Goal: Information Seeking & Learning: Learn about a topic

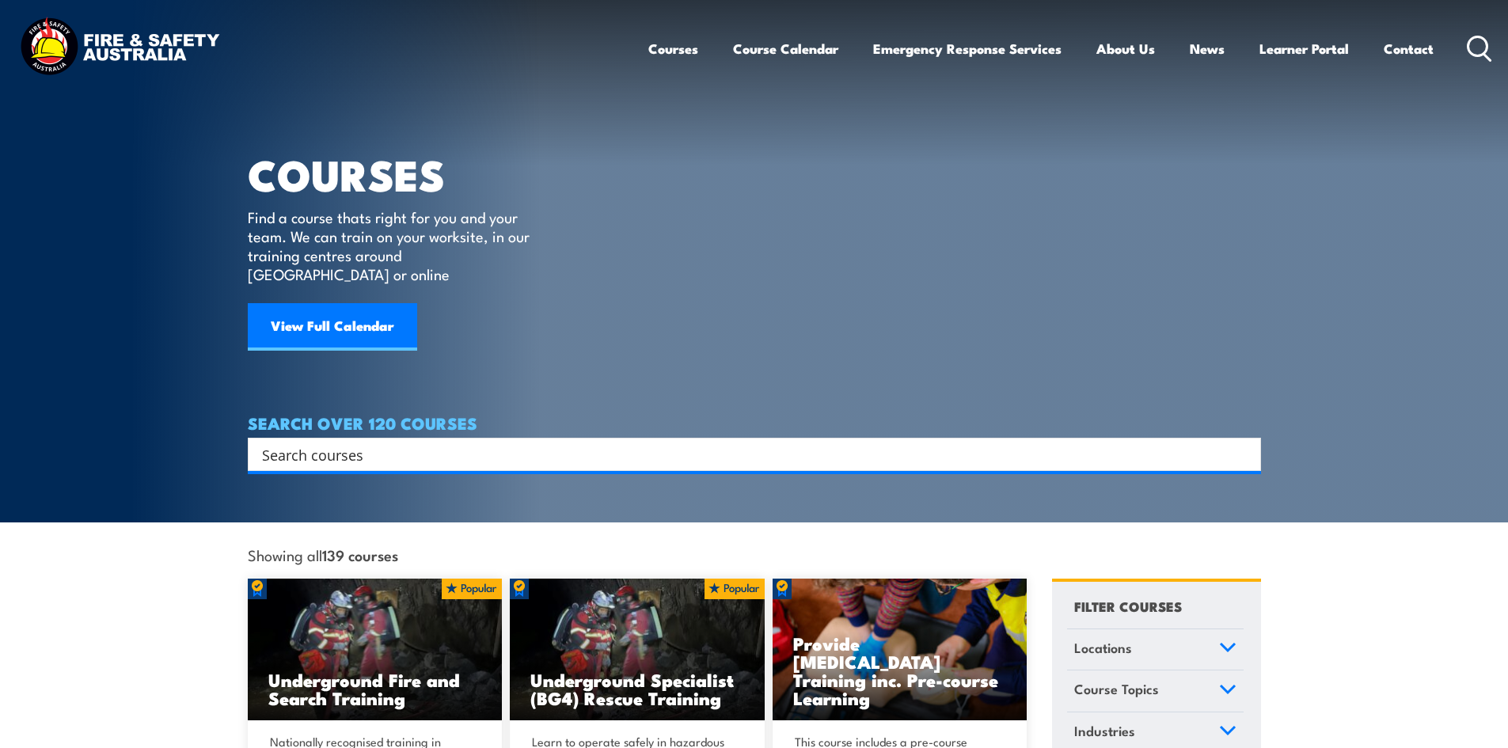
click at [469, 443] on input "Search input" at bounding box center [744, 455] width 964 height 24
type input "dogging"
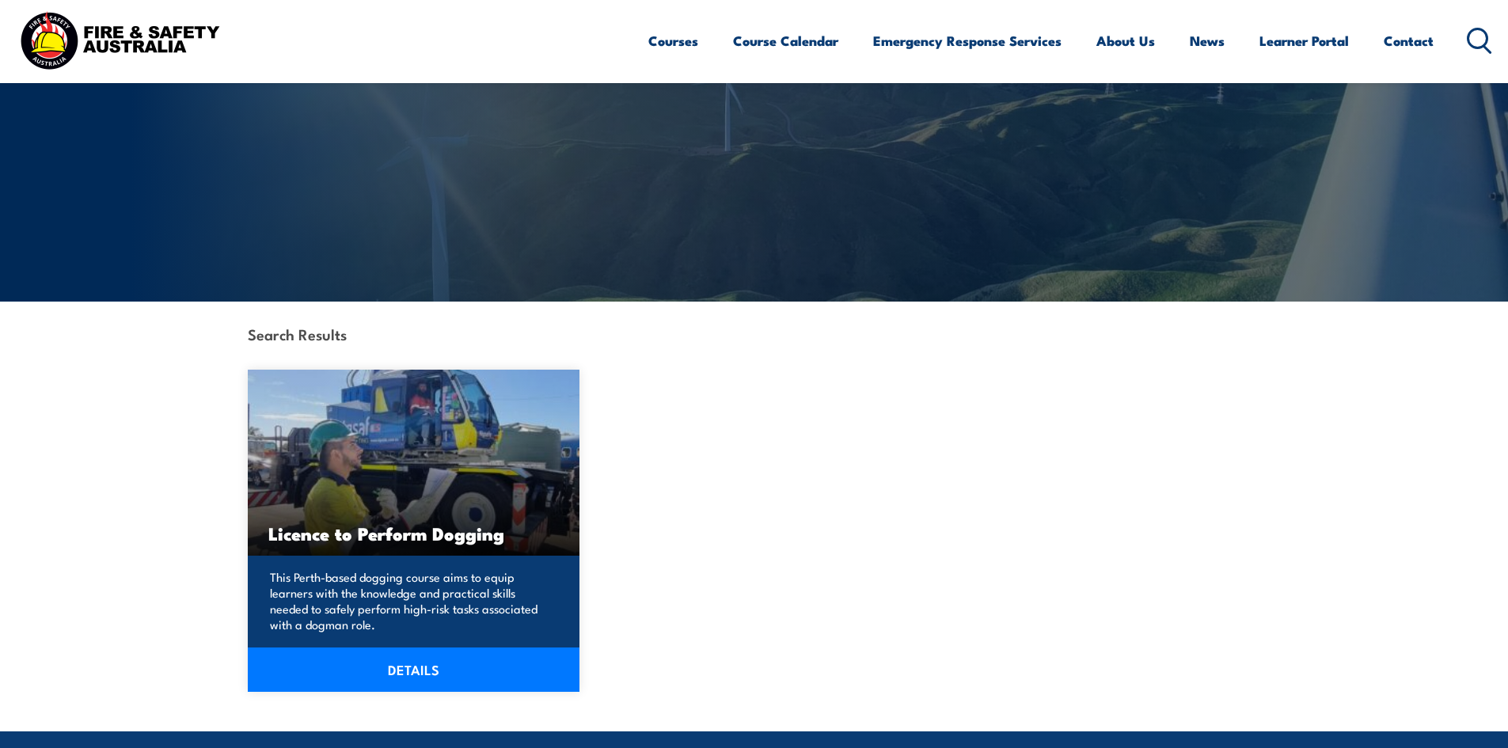
scroll to position [158, 0]
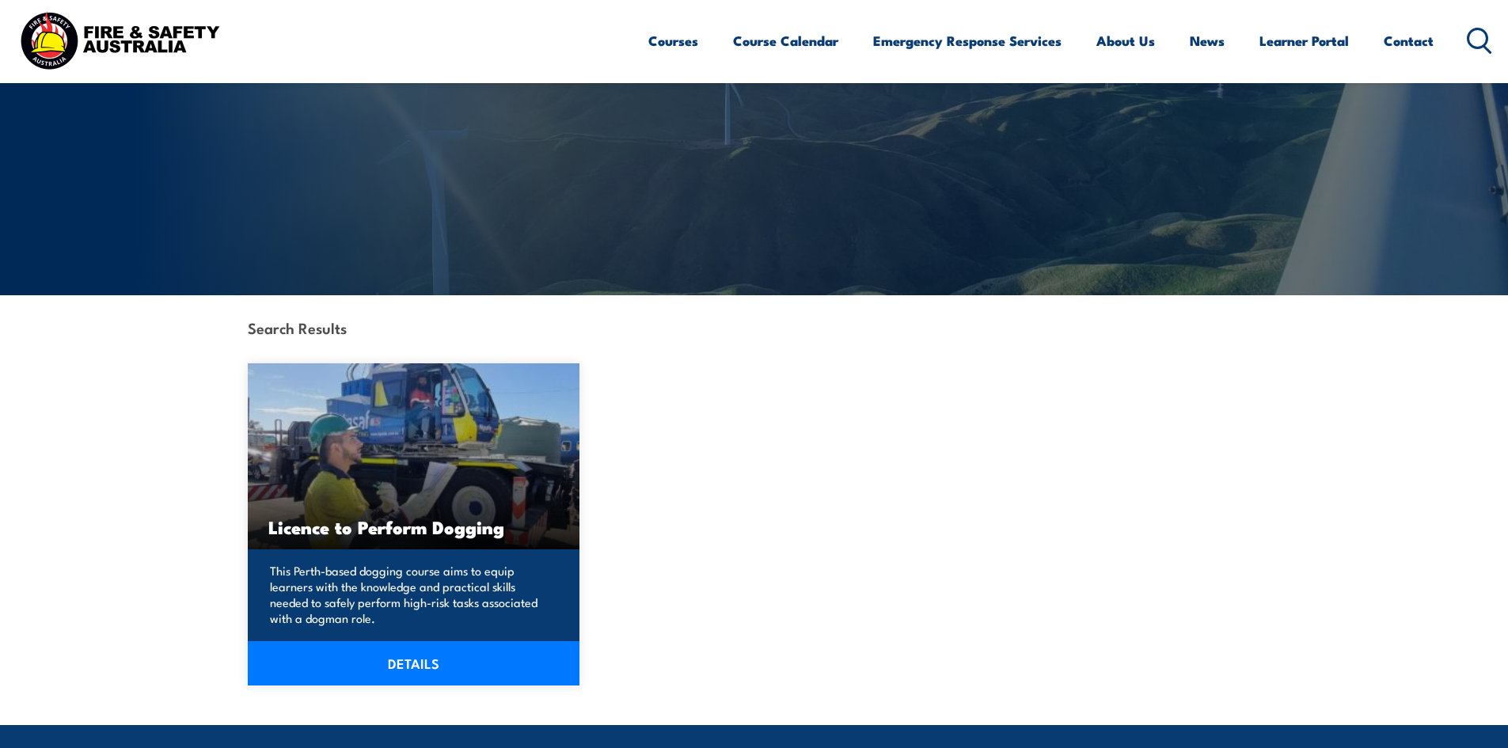
click at [392, 652] on link "DETAILS" at bounding box center [414, 663] width 333 height 44
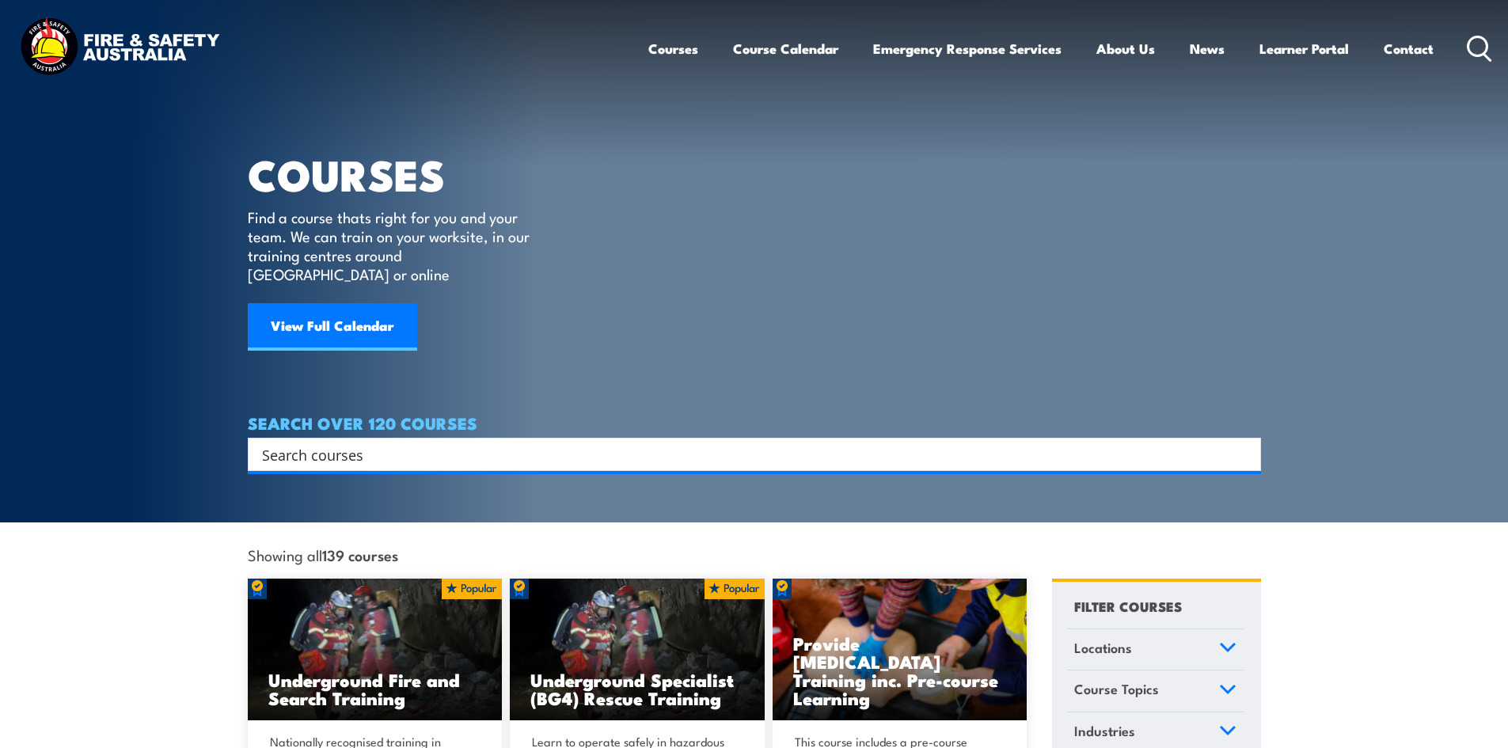
click at [1477, 48] on icon at bounding box center [1479, 49] width 25 height 26
click at [684, 443] on input "Search input" at bounding box center [744, 455] width 964 height 24
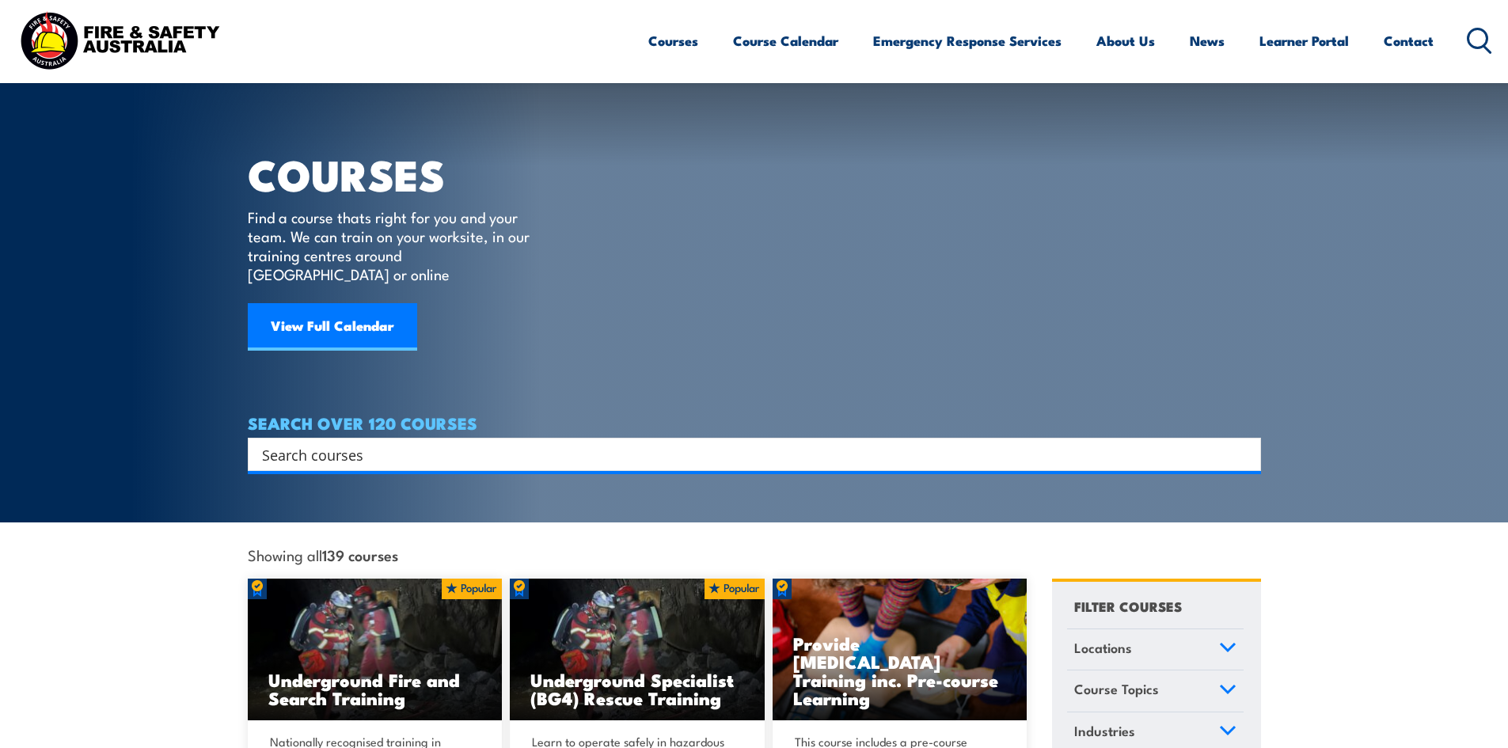
scroll to position [158, 0]
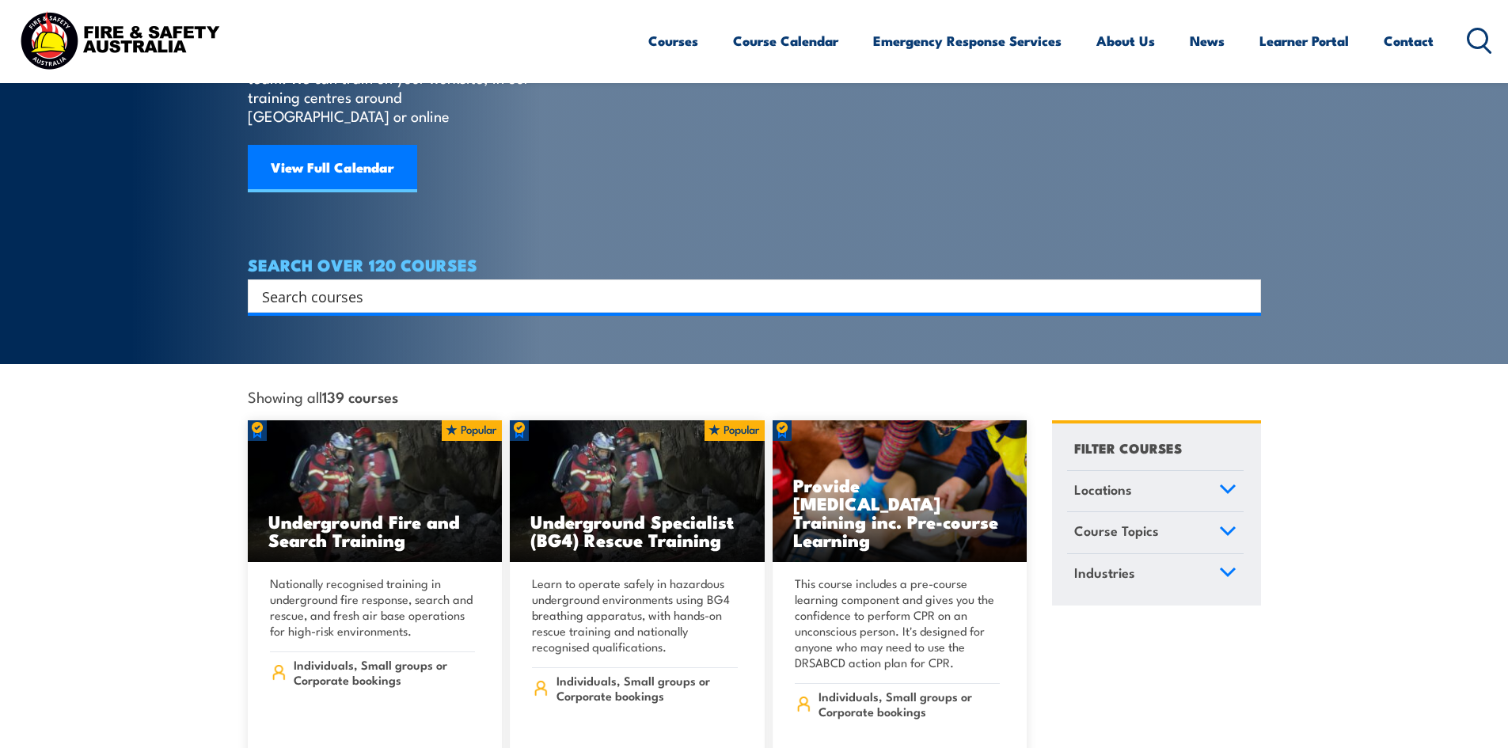
click at [592, 280] on div "Search" at bounding box center [755, 296] width 1014 height 33
click at [595, 284] on input "Search input" at bounding box center [744, 296] width 964 height 24
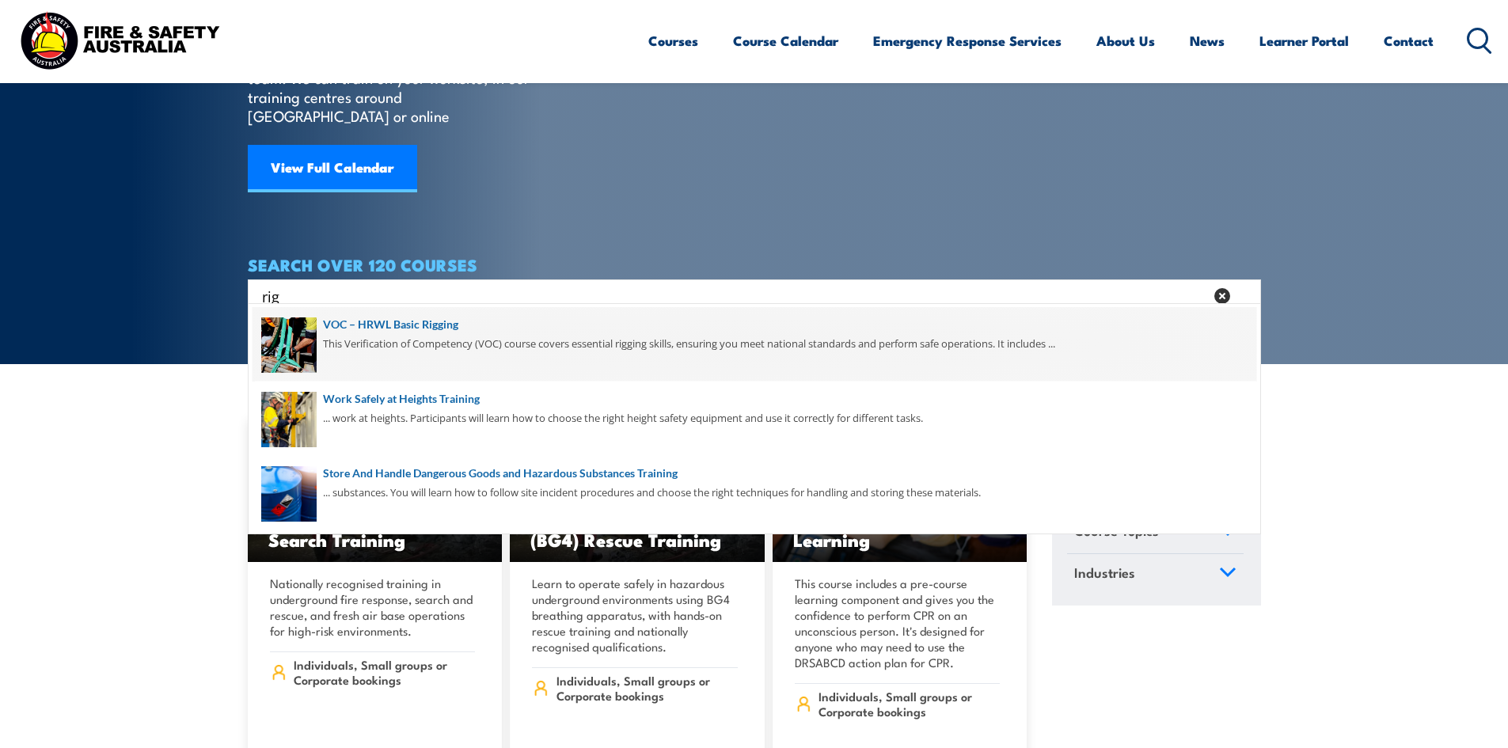
type input "rig"
click at [500, 317] on span at bounding box center [755, 344] width 1004 height 74
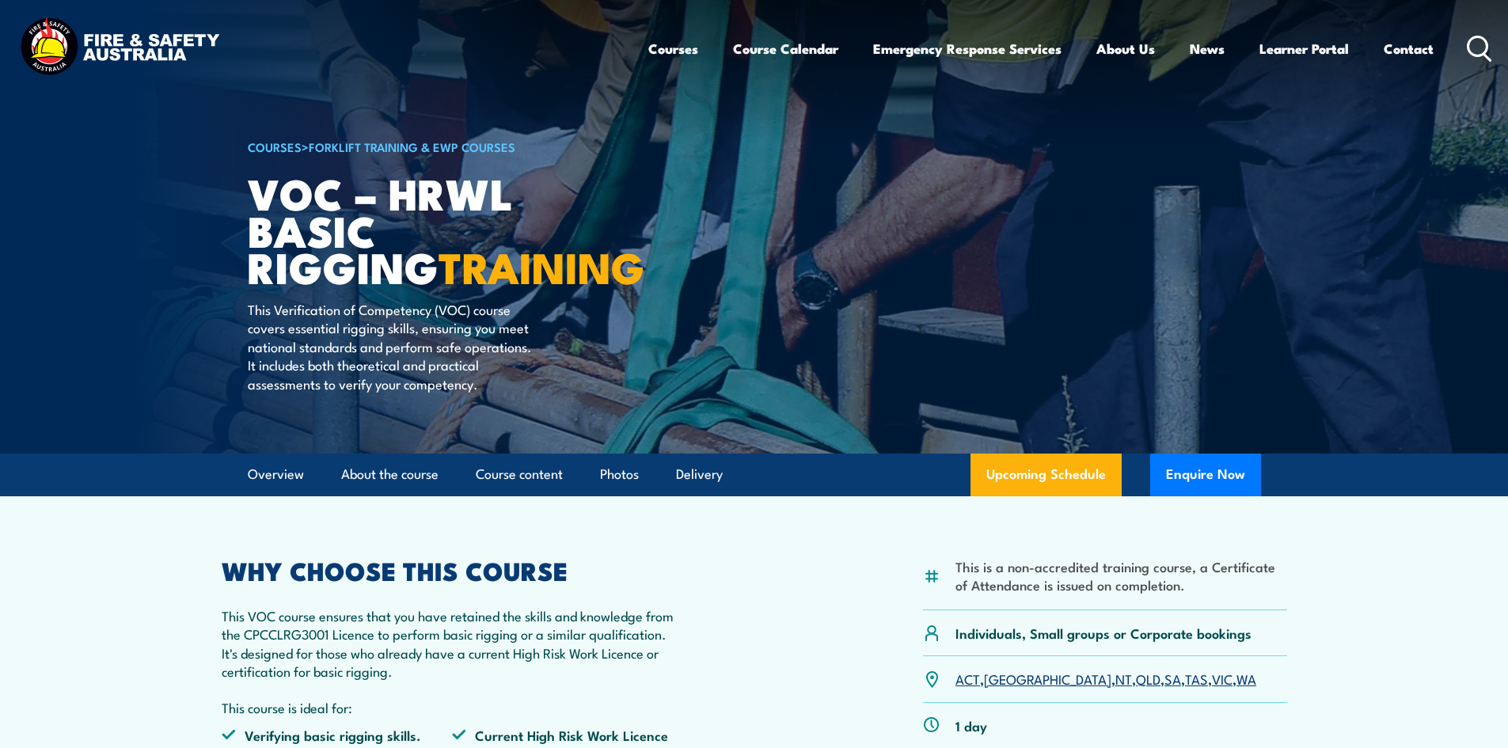
click at [1491, 51] on icon at bounding box center [1479, 49] width 25 height 26
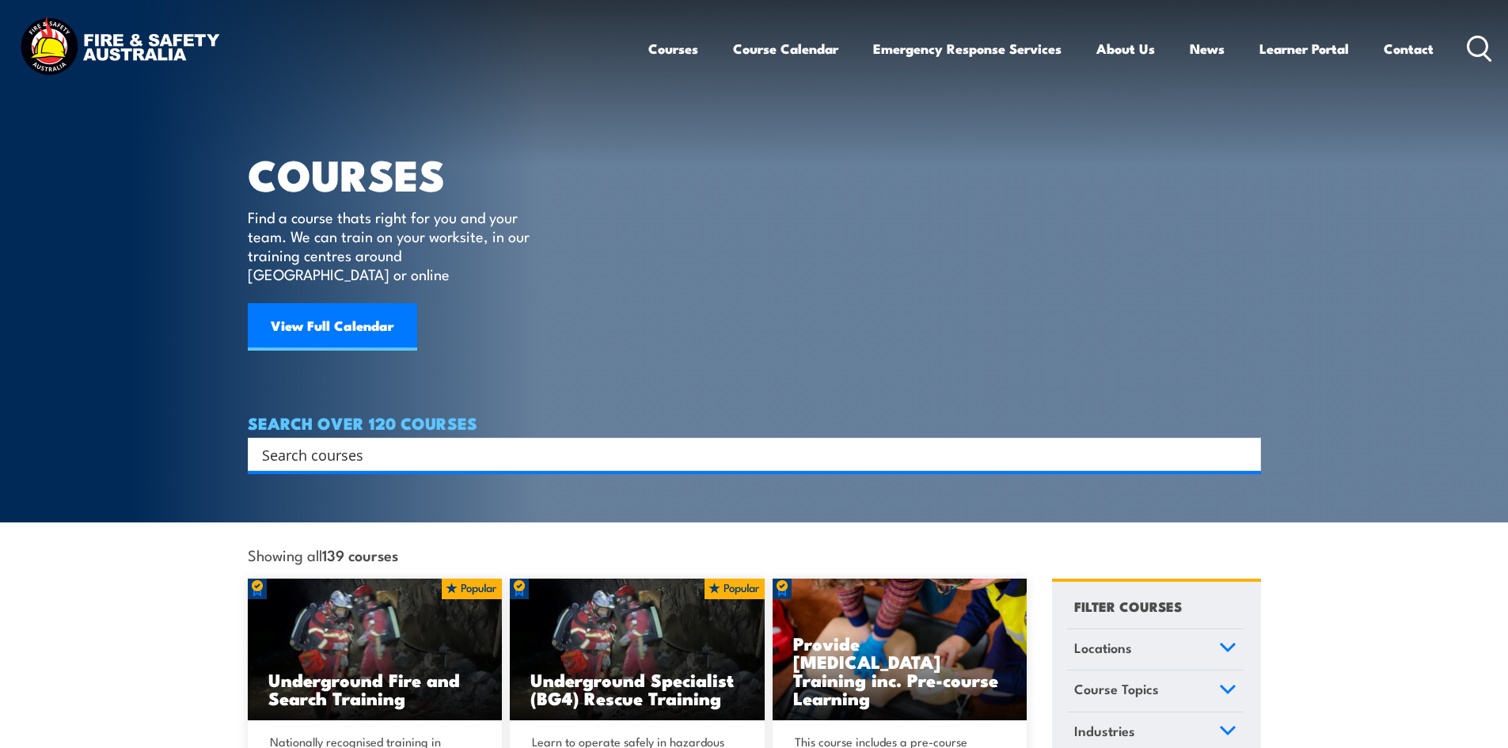
click at [485, 443] on input "Search input" at bounding box center [744, 455] width 964 height 24
type input "doggi"
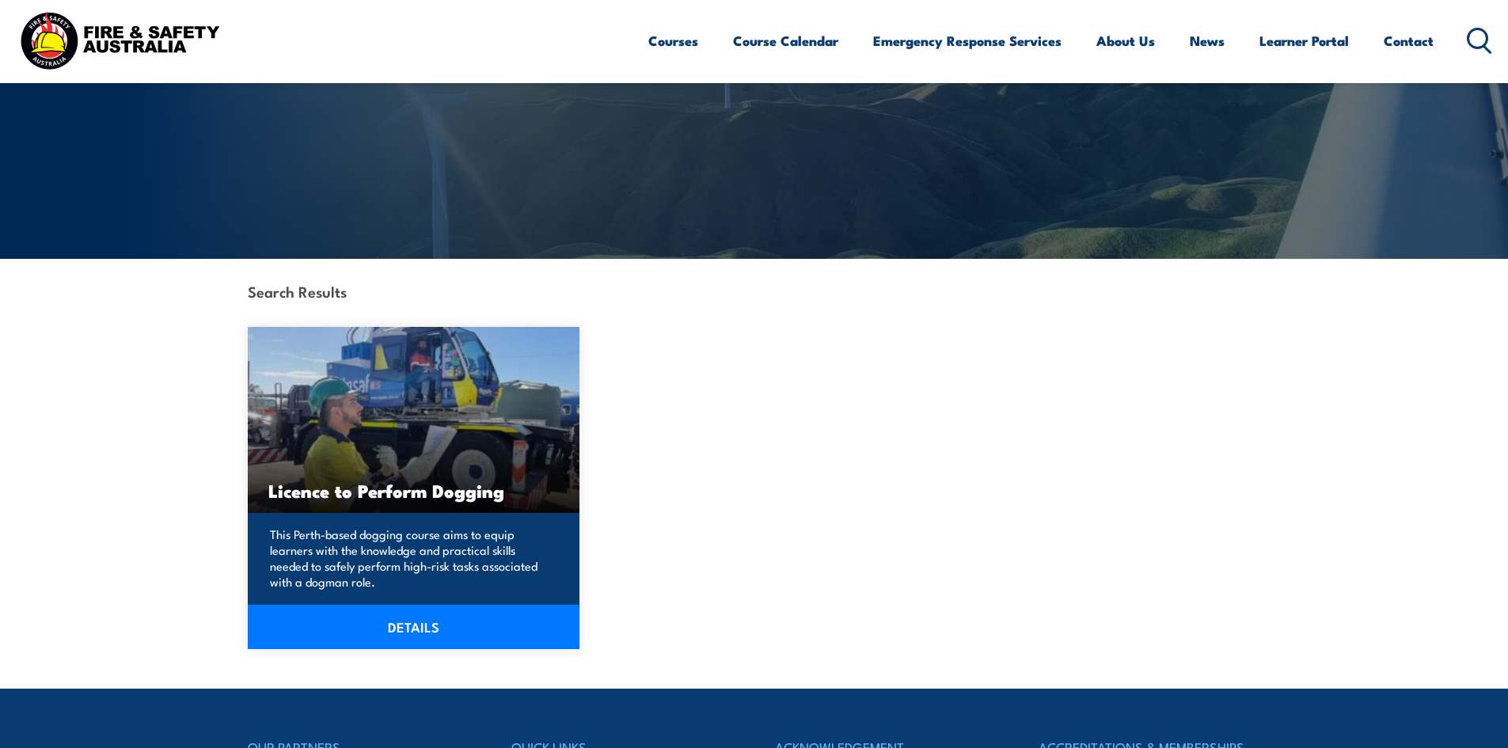
scroll to position [238, 0]
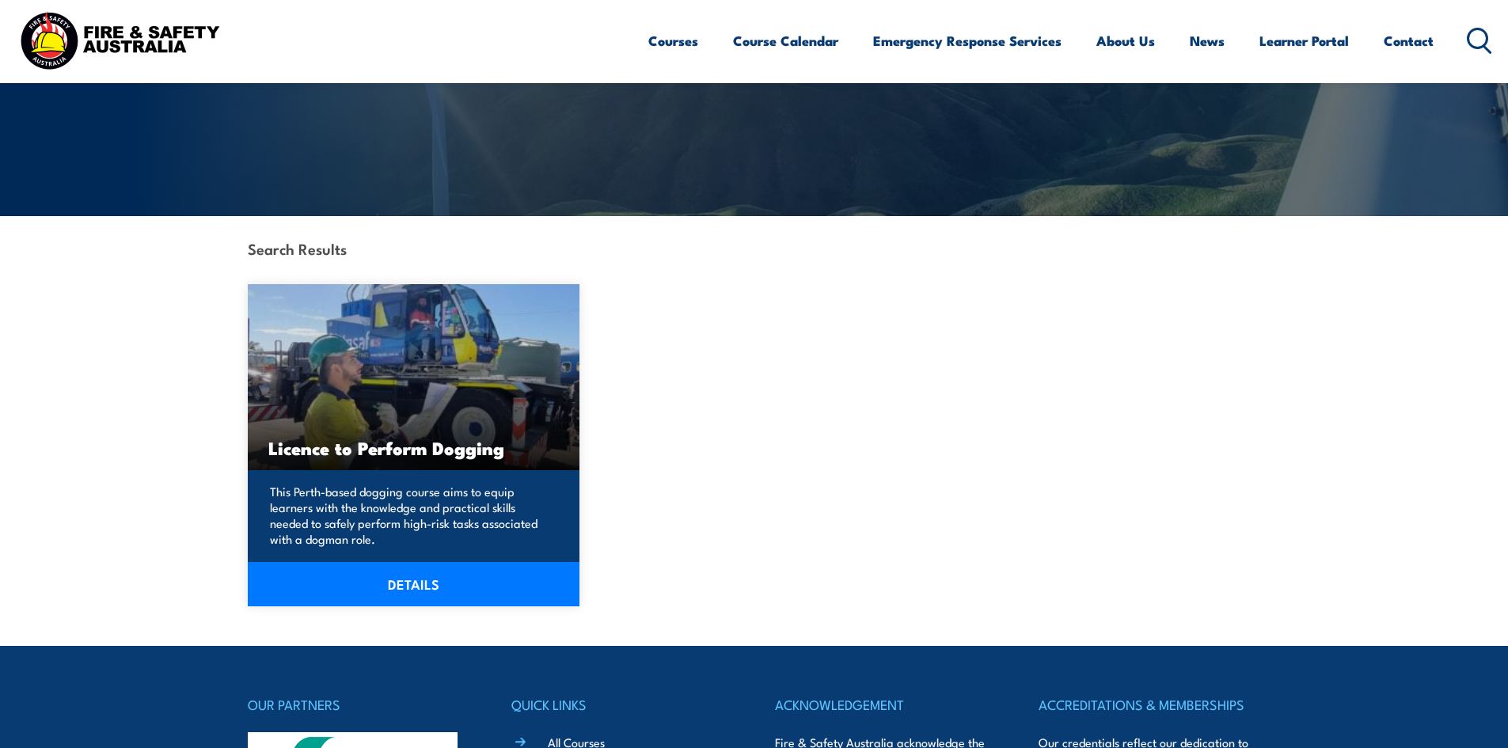
click at [394, 580] on link "DETAILS" at bounding box center [414, 584] width 333 height 44
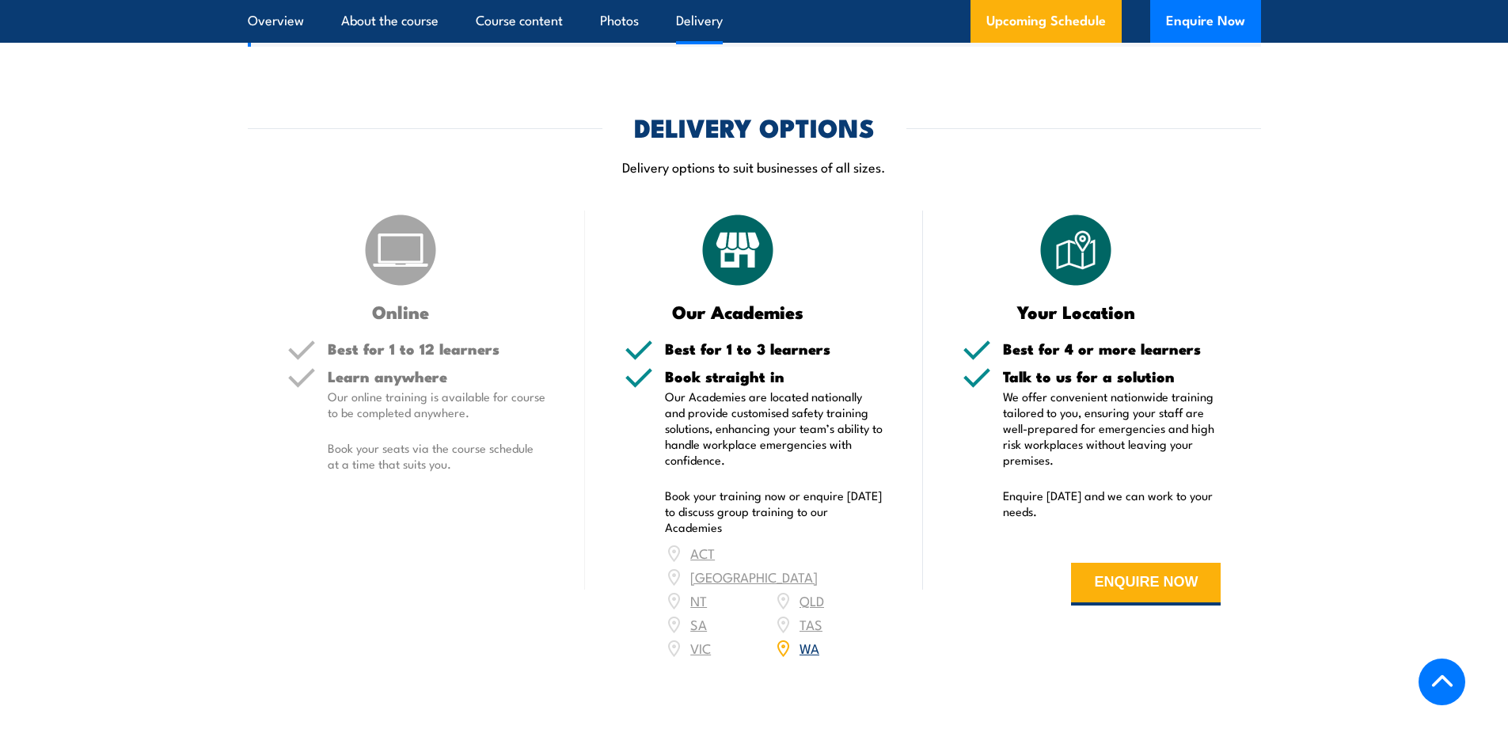
scroll to position [2138, 0]
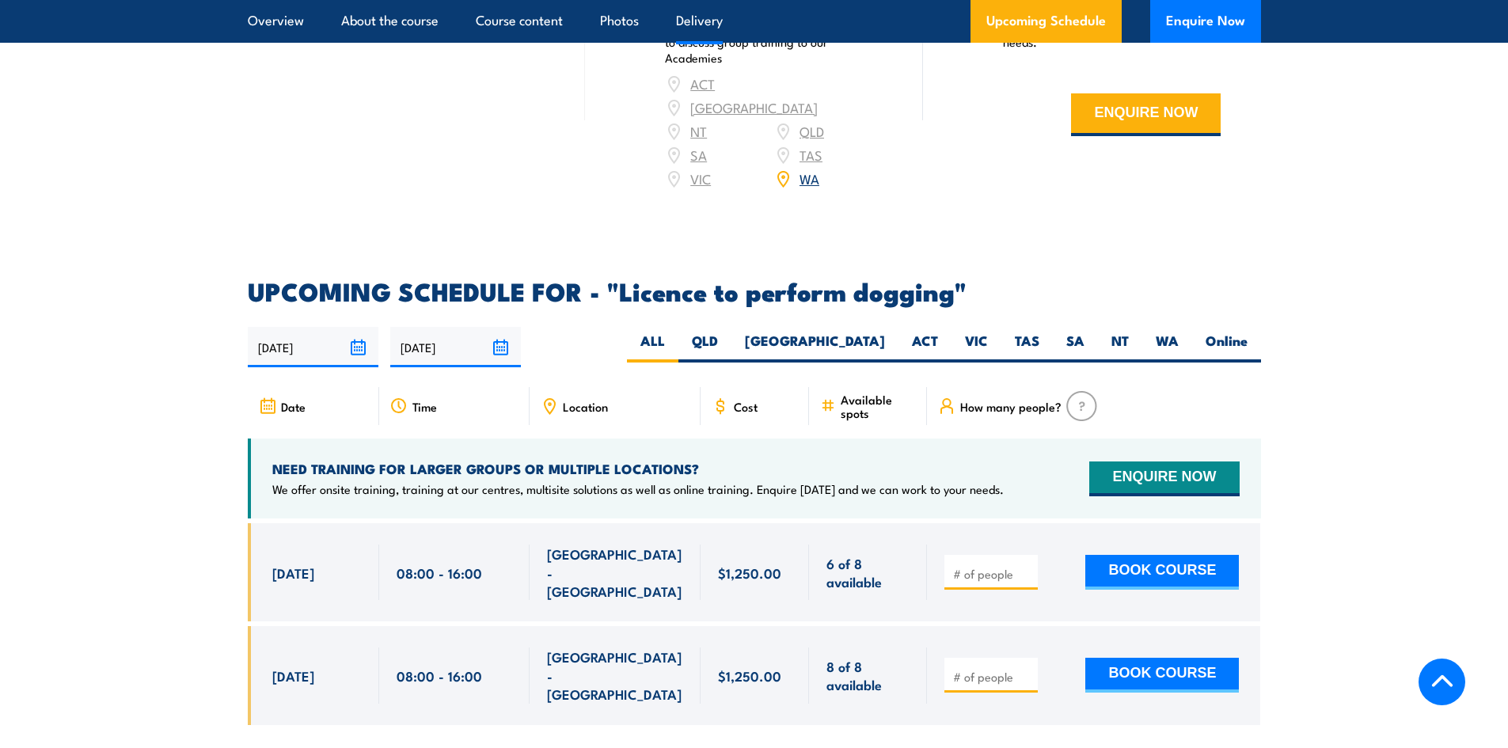
drag, startPoint x: 1333, startPoint y: 145, endPoint x: 1348, endPoint y: 146, distance: 15.1
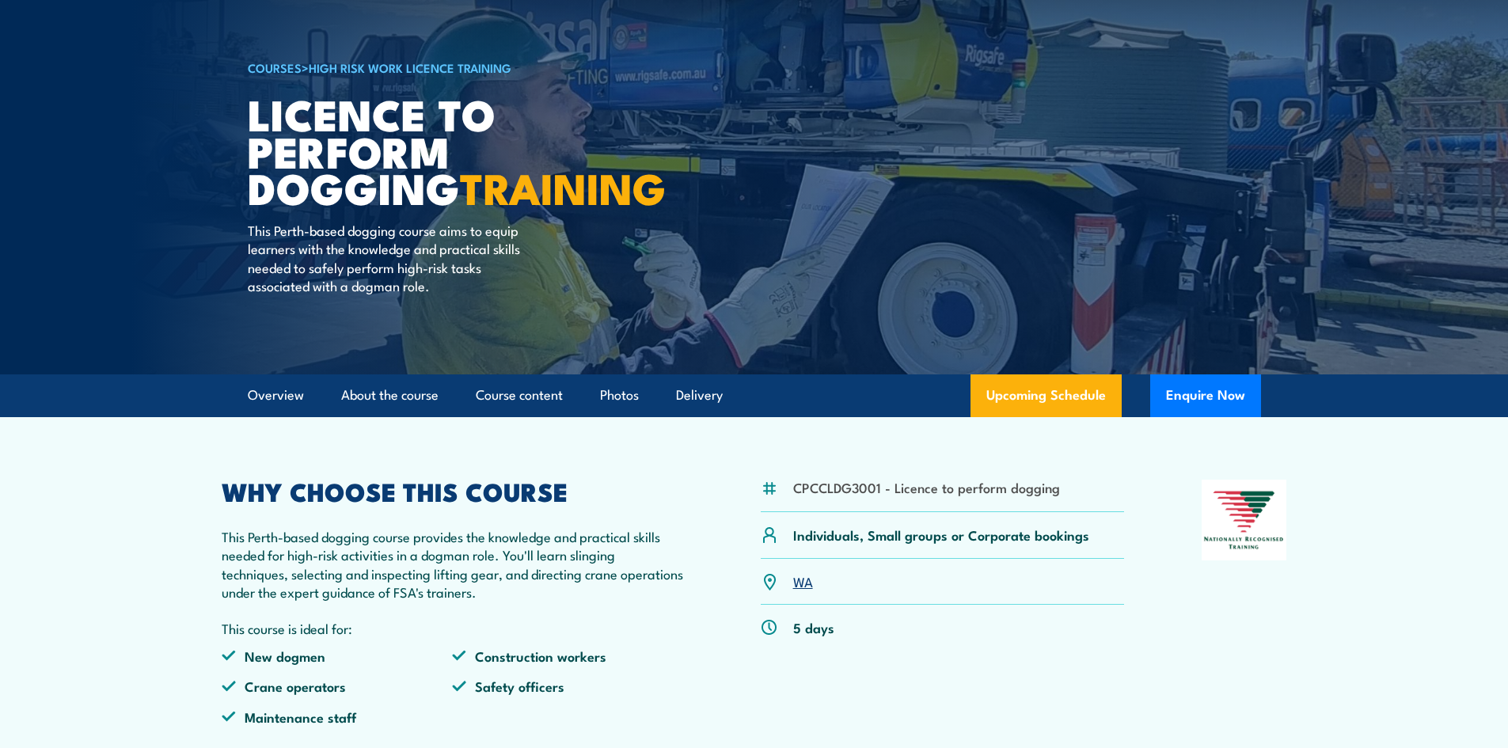
scroll to position [0, 0]
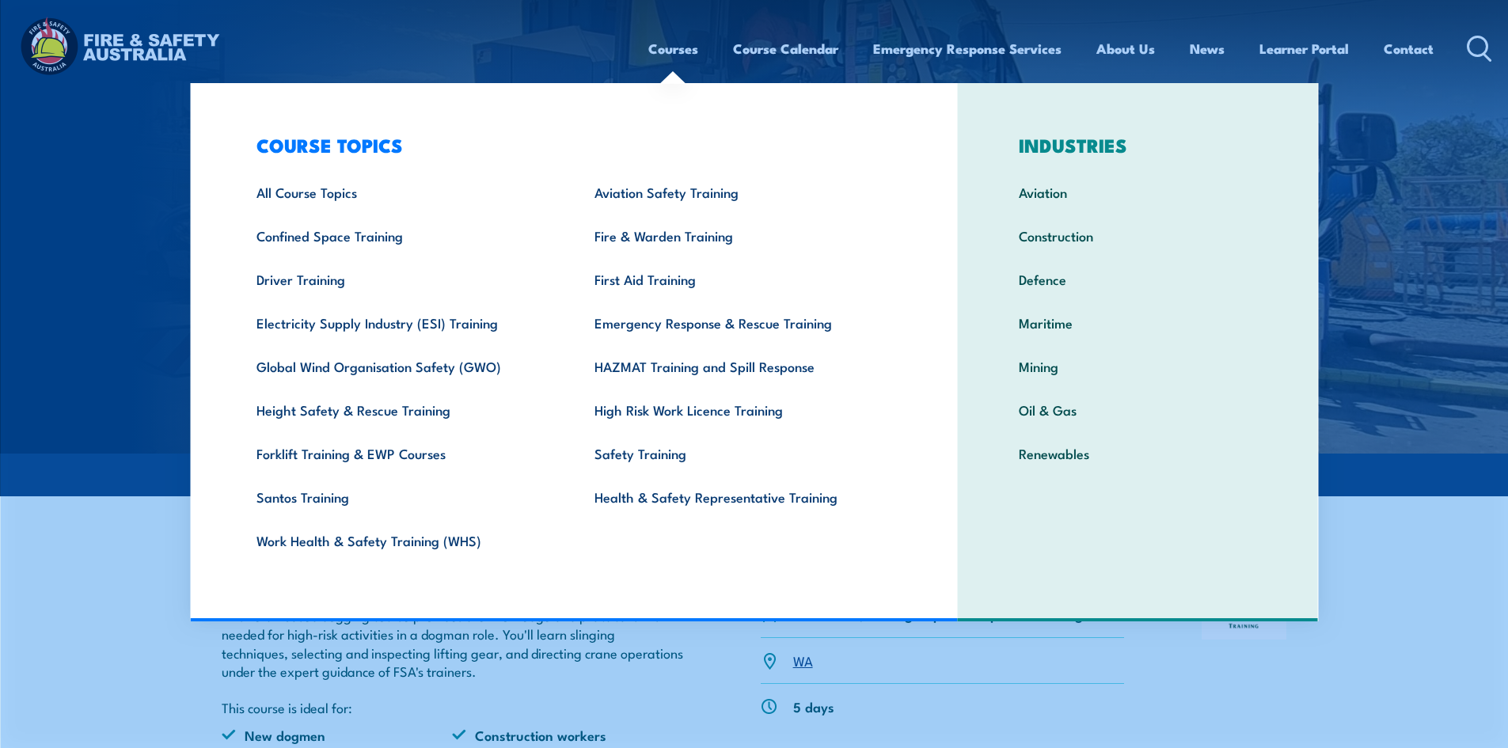
click at [559, 36] on div "Courses Course Calendar Emergency Response Services Services Overview Emergency…" at bounding box center [754, 48] width 1477 height 68
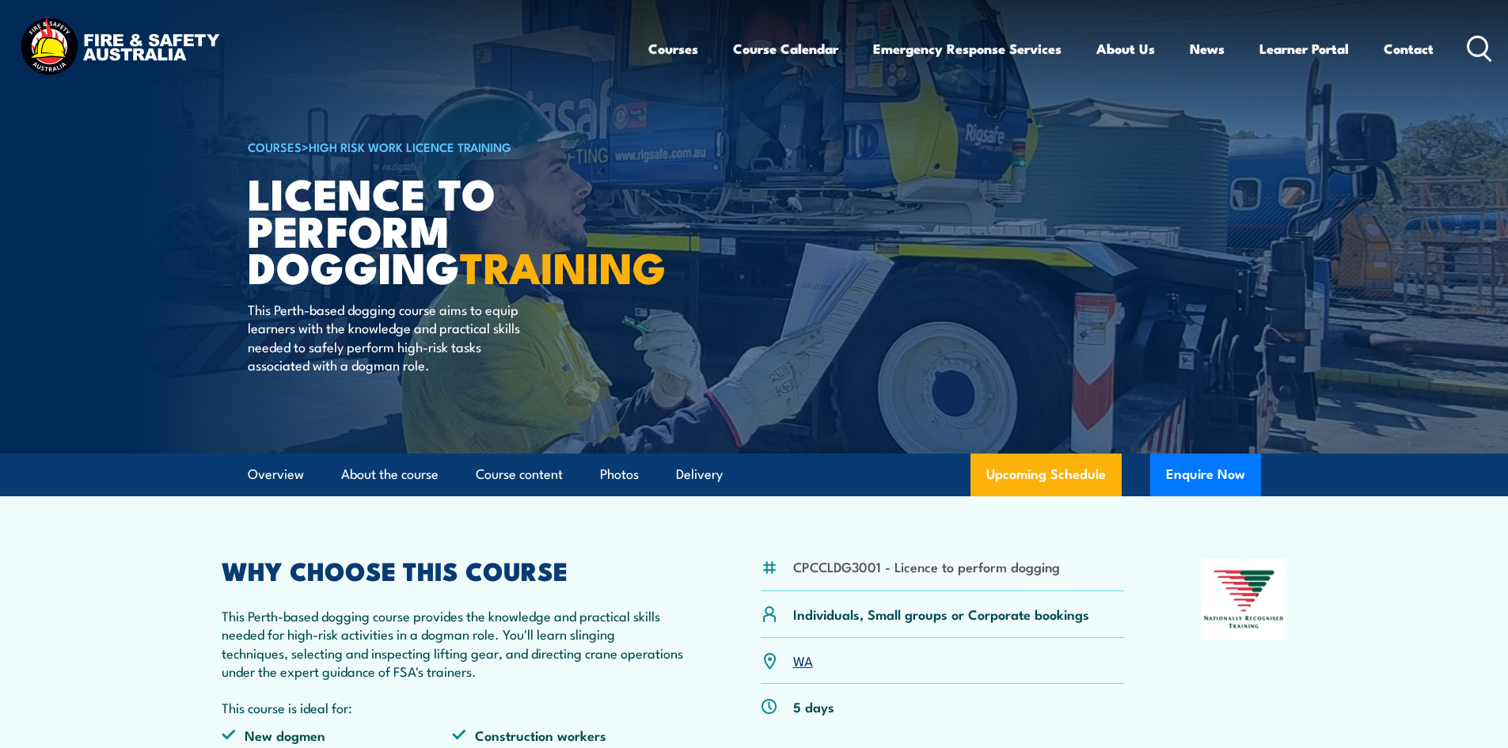
click at [559, 36] on div "Courses Course Calendar Emergency Response Services Services Overview Emergency…" at bounding box center [754, 48] width 1477 height 68
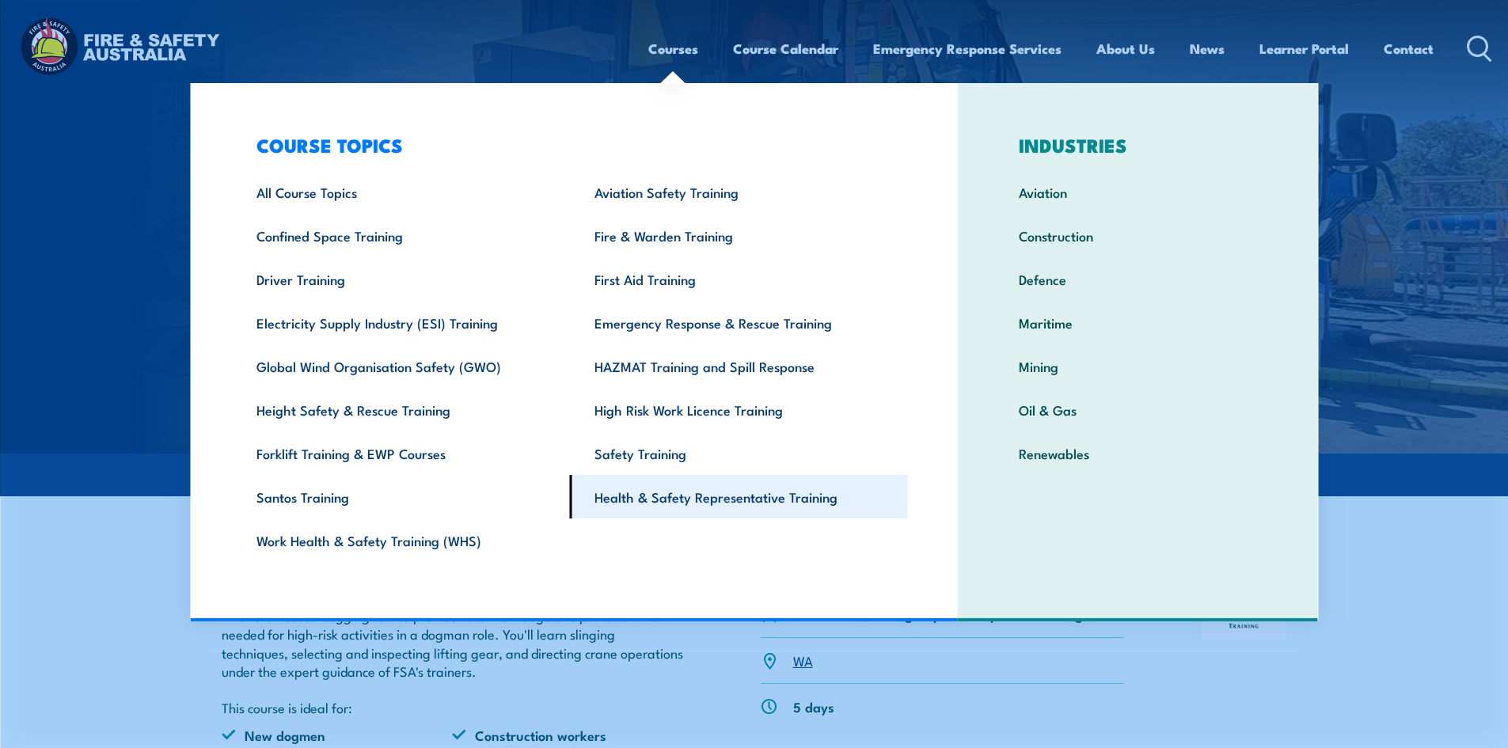
click at [642, 497] on link "Health & Safety Representative Training" at bounding box center [739, 497] width 338 height 44
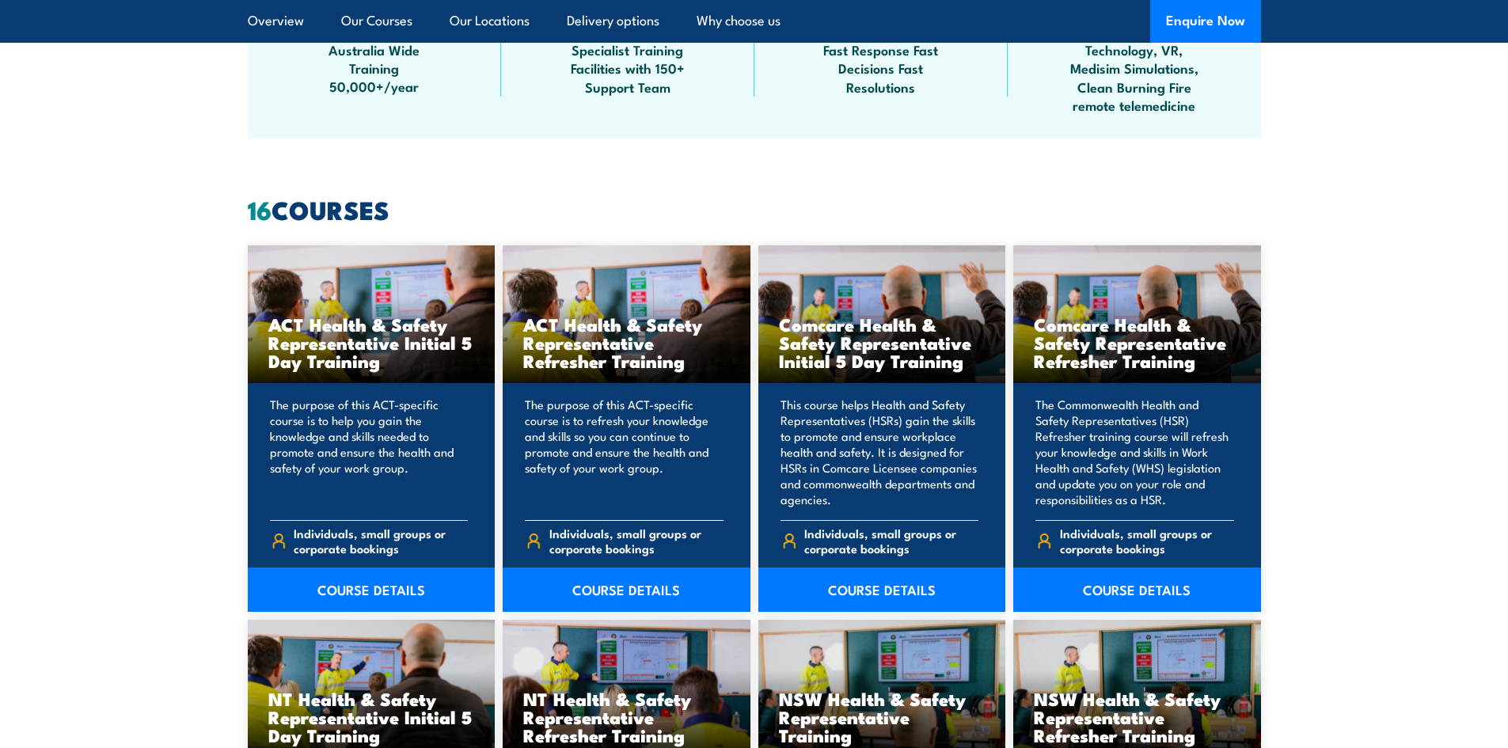
scroll to position [1267, 0]
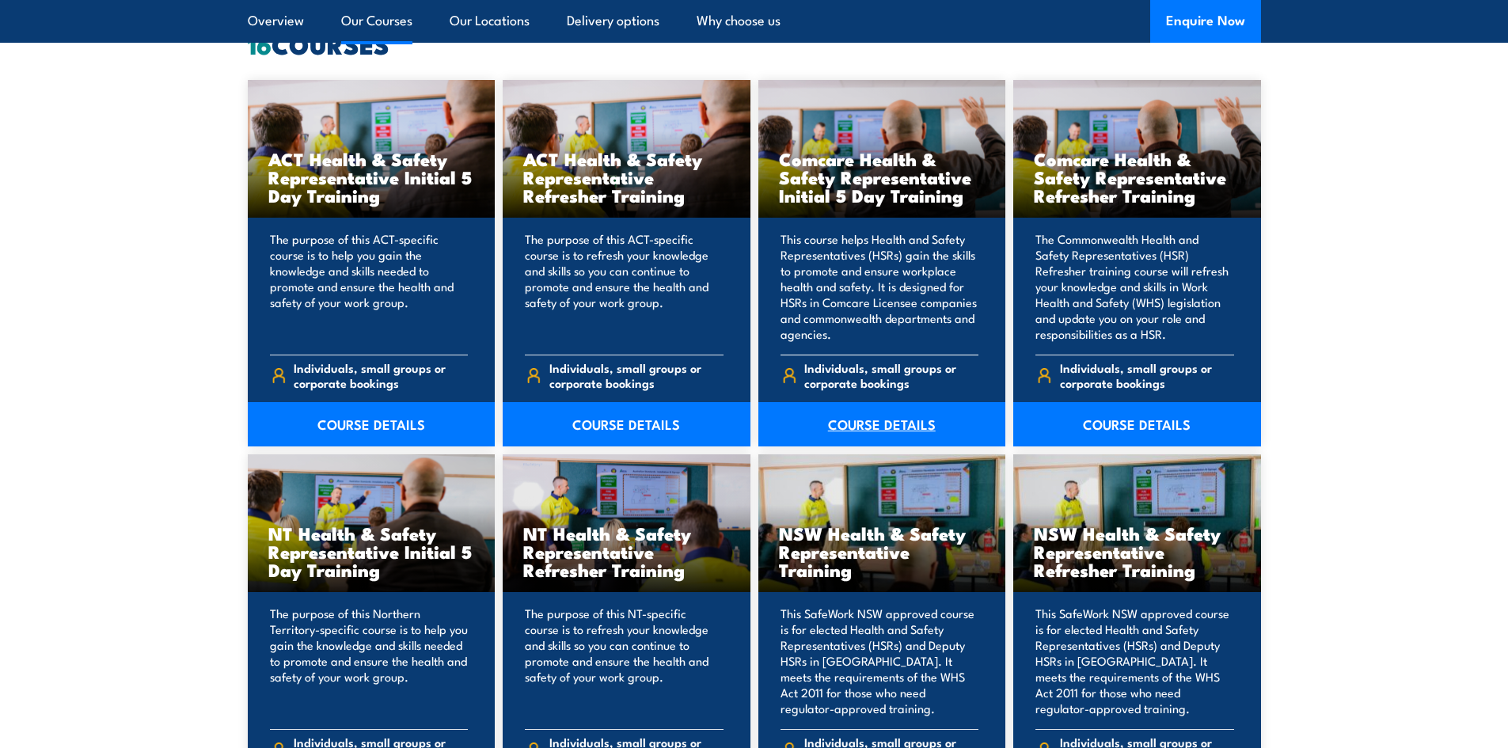
click at [871, 427] on link "COURSE DETAILS" at bounding box center [883, 424] width 248 height 44
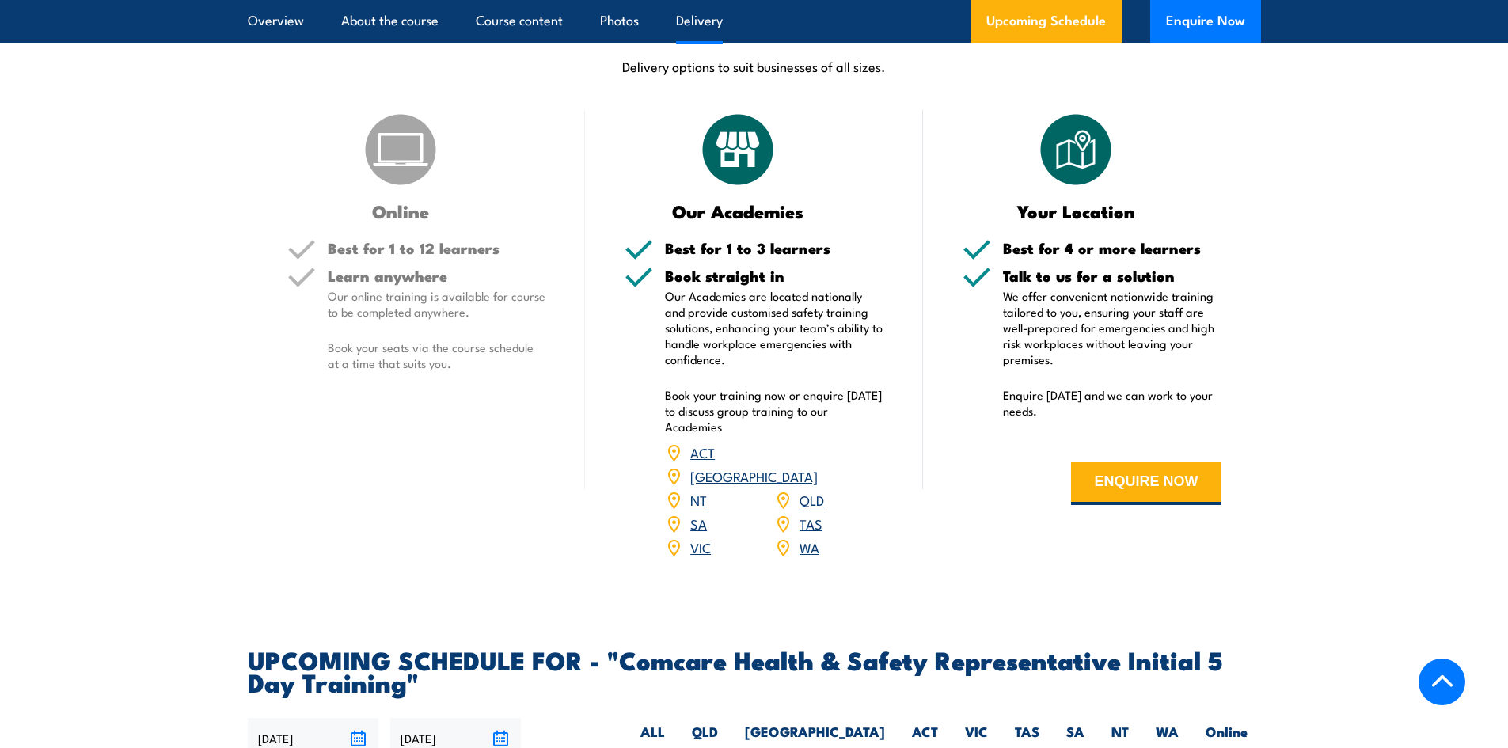
scroll to position [2534, 0]
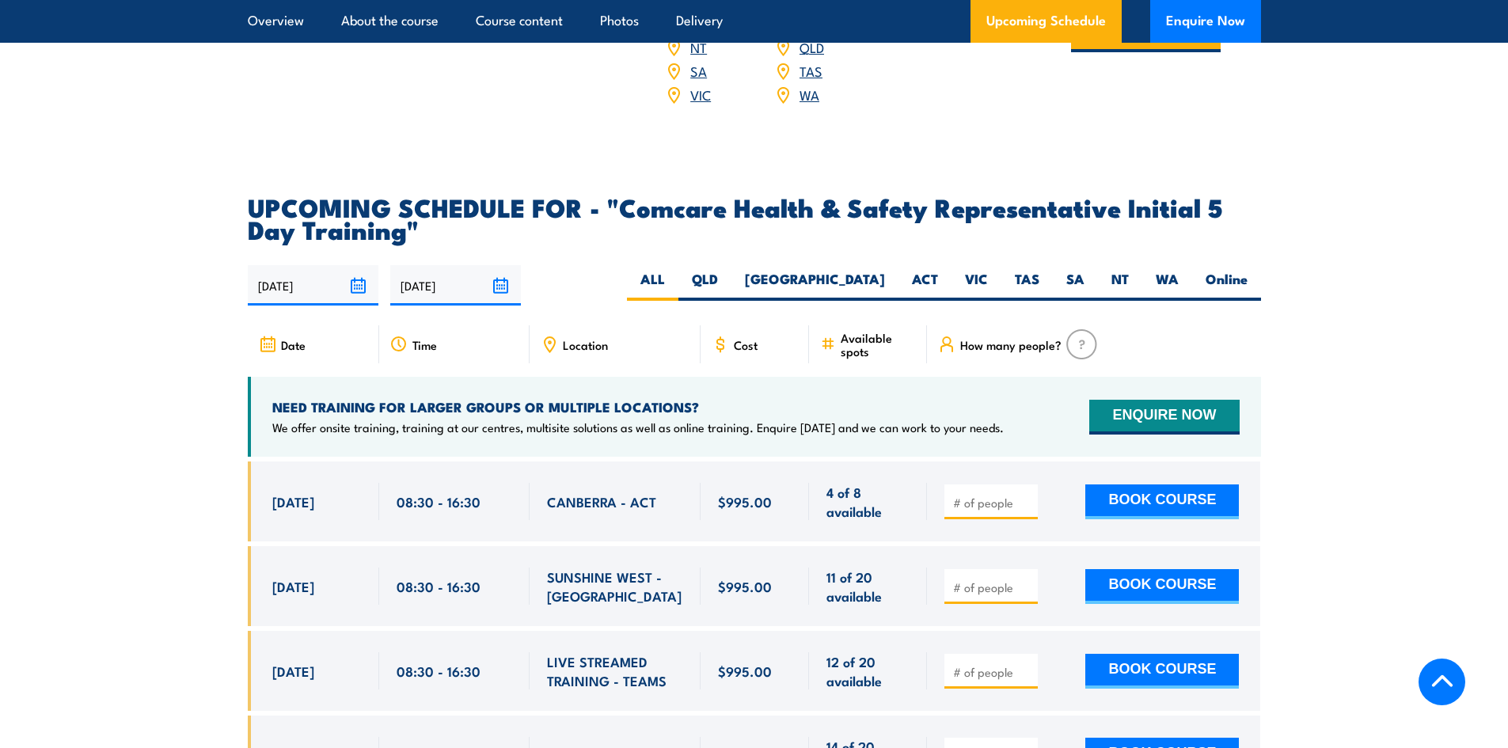
click at [255, 196] on h2 "UPCOMING SCHEDULE FOR - "Comcare Health & Safety Representative Initial 5 Day T…" at bounding box center [755, 218] width 1014 height 44
click at [988, 270] on label "VIC" at bounding box center [977, 285] width 50 height 31
click at [988, 270] on input "VIC" at bounding box center [993, 275] width 10 height 10
radio input "true"
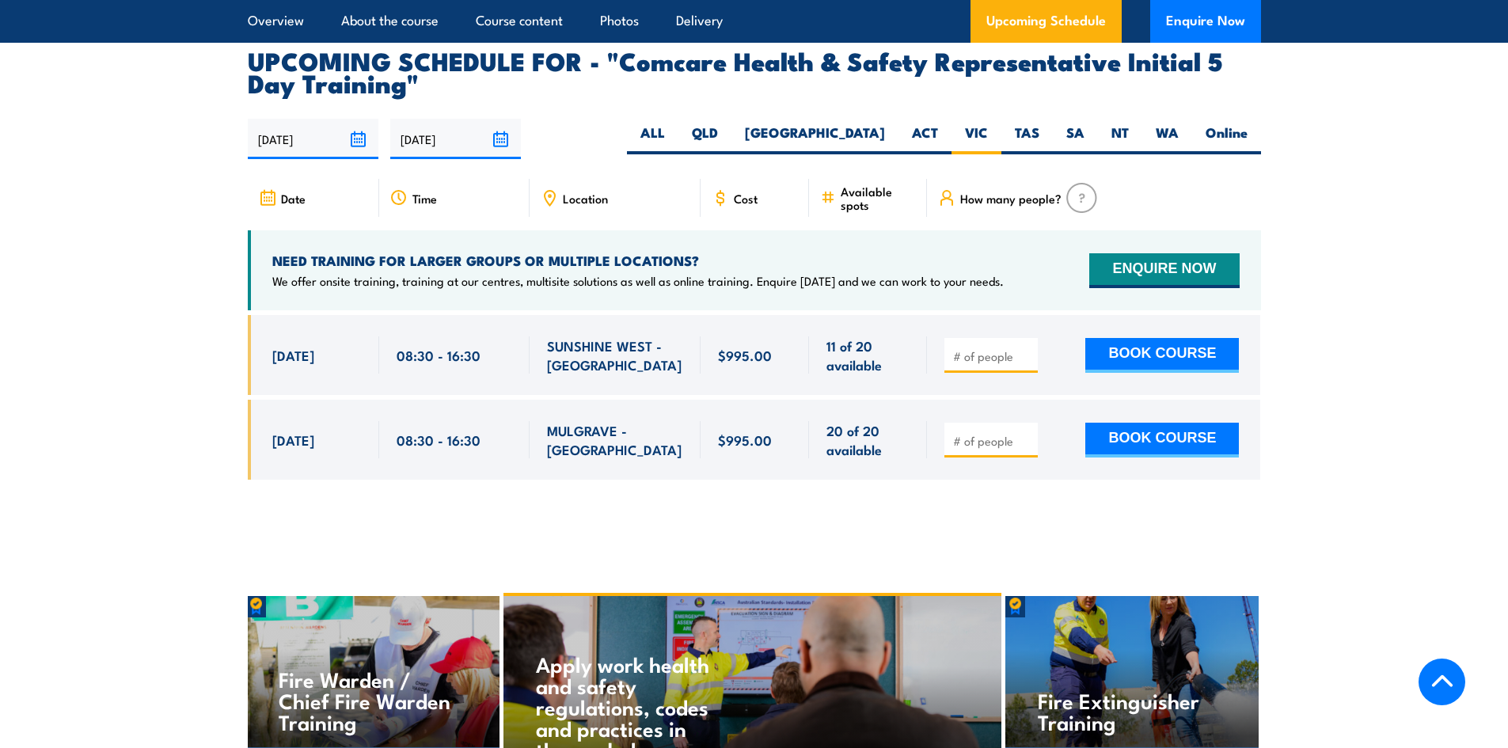
scroll to position [2706, 0]
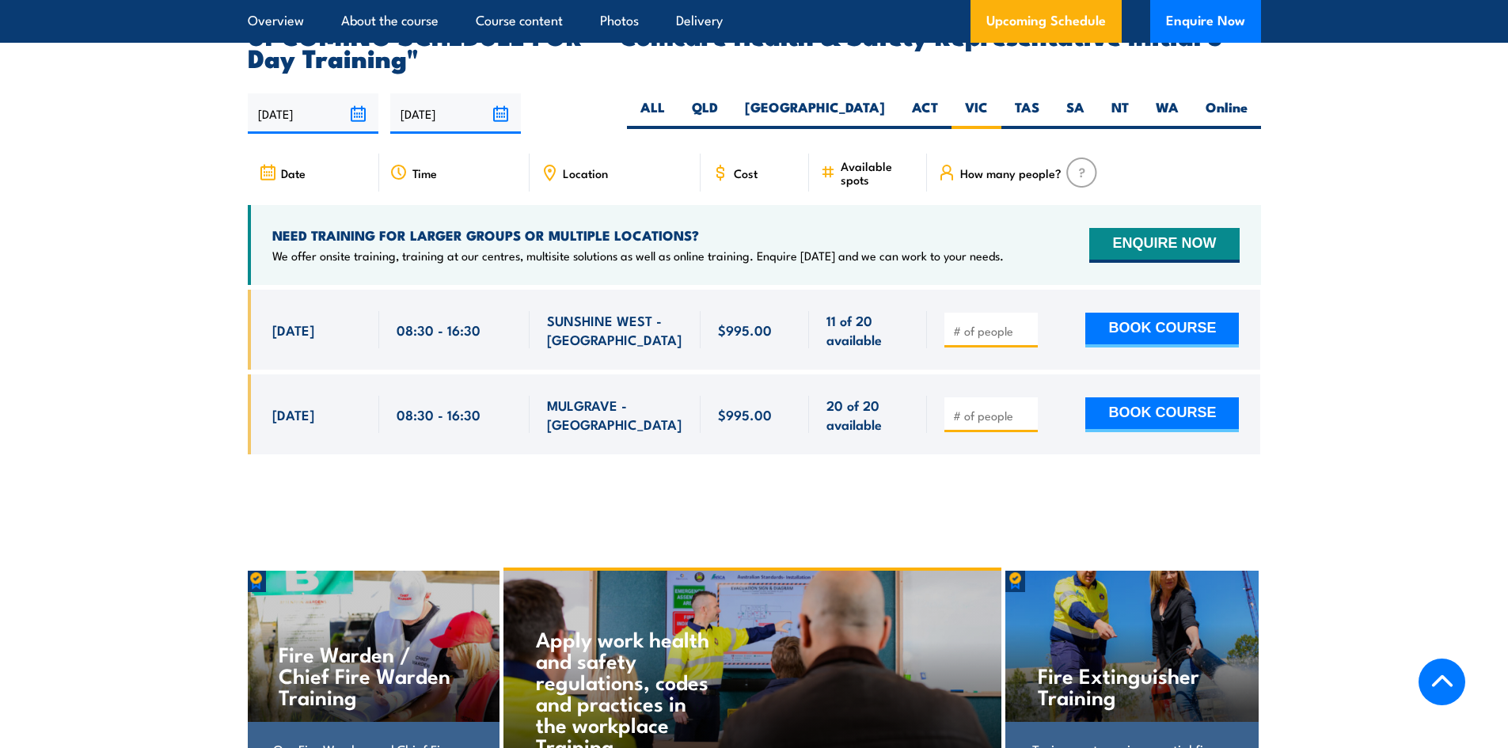
click at [143, 221] on section "UPCOMING SCHEDULE FOR - "Comcare Health & Safety Representative Initial 5 Day T…" at bounding box center [754, 251] width 1508 height 455
click at [159, 173] on section "UPCOMING SCHEDULE FOR - "Comcare Health & Safety Representative Initial 5 Day T…" at bounding box center [754, 251] width 1508 height 455
click at [179, 99] on section "UPCOMING SCHEDULE FOR - "Comcare Health & Safety Representative Initial 5 Day T…" at bounding box center [754, 251] width 1508 height 455
click at [207, 121] on section "UPCOMING SCHEDULE FOR - "Comcare Health & Safety Representative Initial 5 Day T…" at bounding box center [754, 251] width 1508 height 455
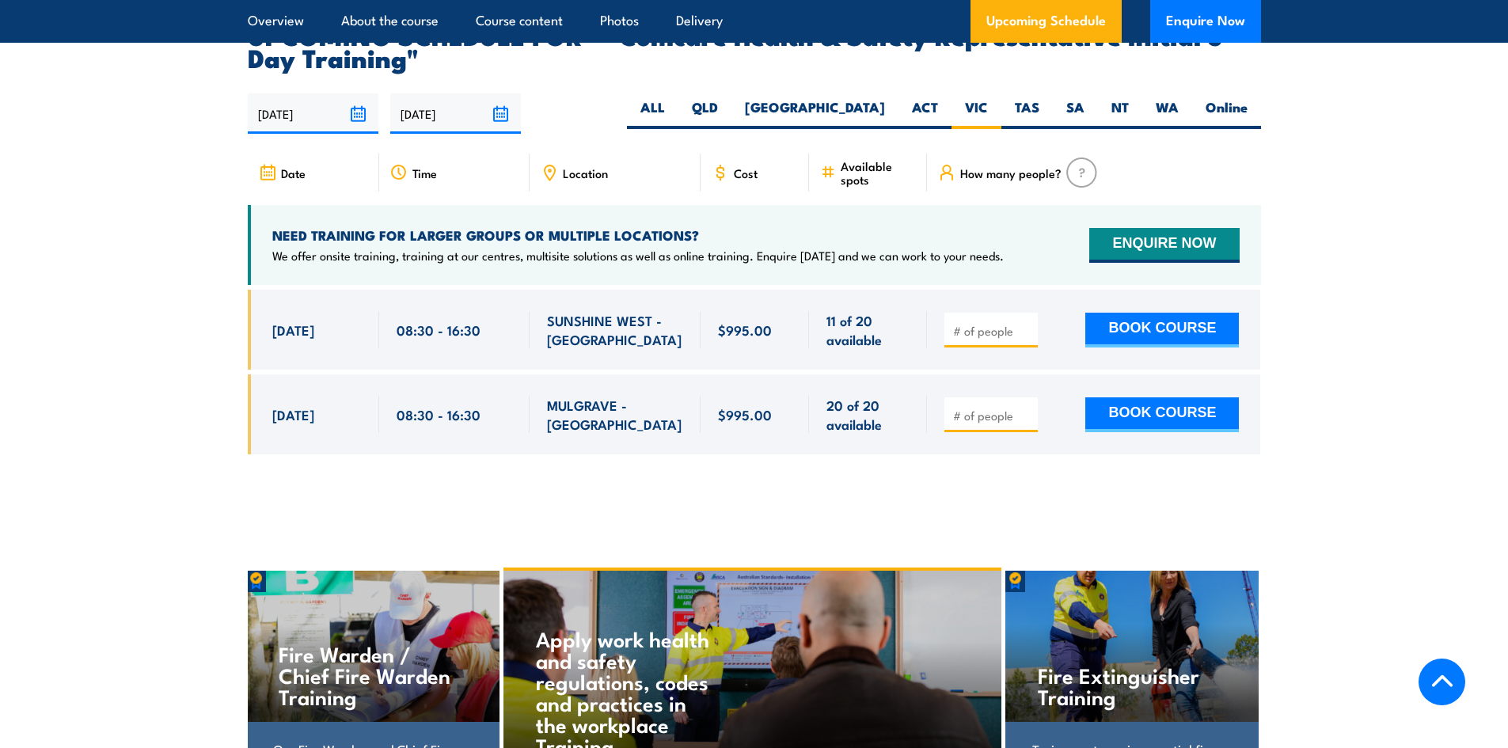
click at [207, 121] on section "UPCOMING SCHEDULE FOR - "Comcare Health & Safety Representative Initial 5 Day T…" at bounding box center [754, 251] width 1508 height 455
click at [1361, 181] on section "UPCOMING SCHEDULE FOR - "Comcare Health & Safety Representative Initial 5 Day T…" at bounding box center [754, 251] width 1508 height 455
drag, startPoint x: 236, startPoint y: 173, endPoint x: 244, endPoint y: 170, distance: 8.3
click at [241, 172] on section "UPCOMING SCHEDULE FOR - "Comcare Health & Safety Representative Initial 5 Day T…" at bounding box center [754, 251] width 1508 height 455
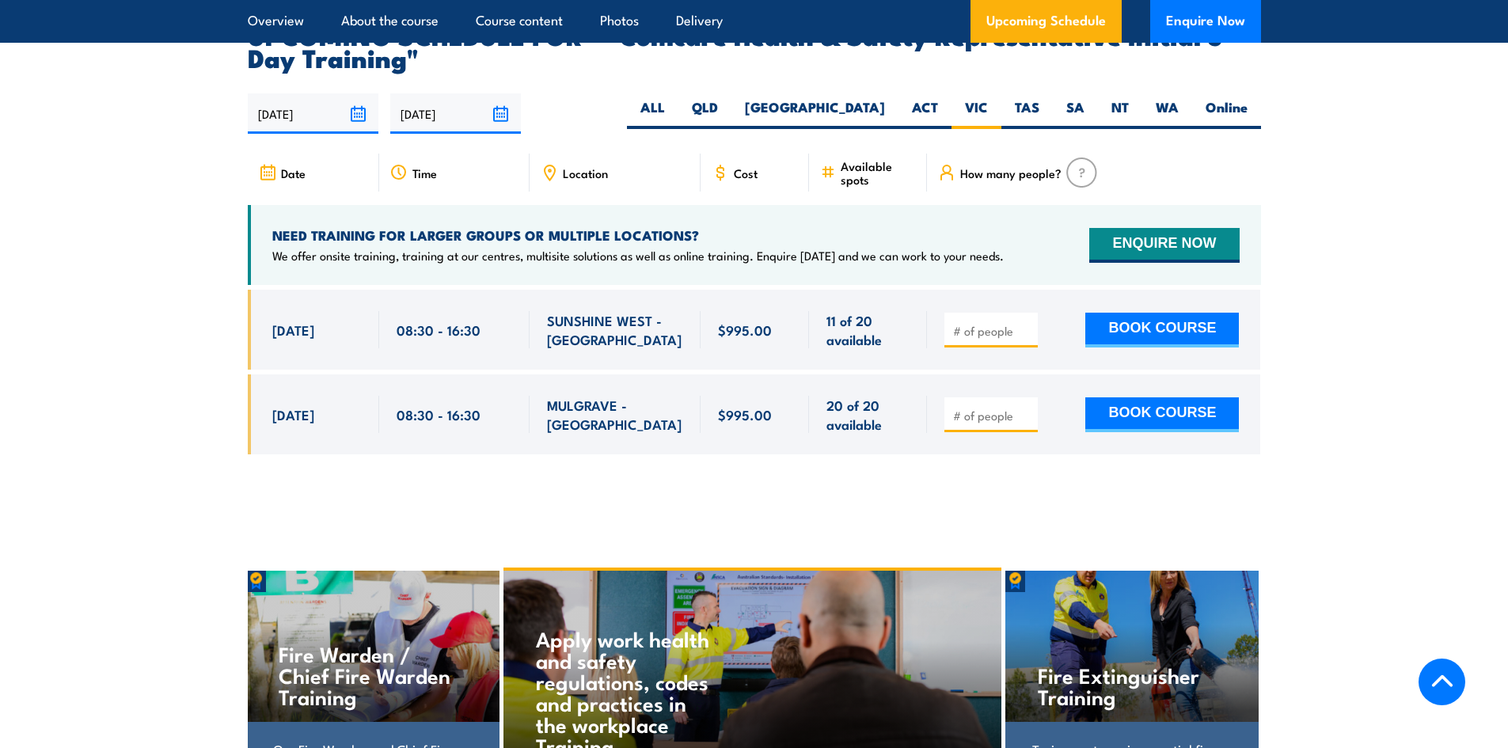
click at [199, 162] on section "UPCOMING SCHEDULE FOR - "Comcare Health & Safety Representative Initial 5 Day T…" at bounding box center [754, 251] width 1508 height 455
click at [213, 163] on section "UPCOMING SCHEDULE FOR - "Comcare Health & Safety Representative Initial 5 Day T…" at bounding box center [754, 251] width 1508 height 455
click at [1424, 296] on section "UPCOMING SCHEDULE FOR - "Comcare Health & Safety Representative Initial 5 Day T…" at bounding box center [754, 251] width 1508 height 455
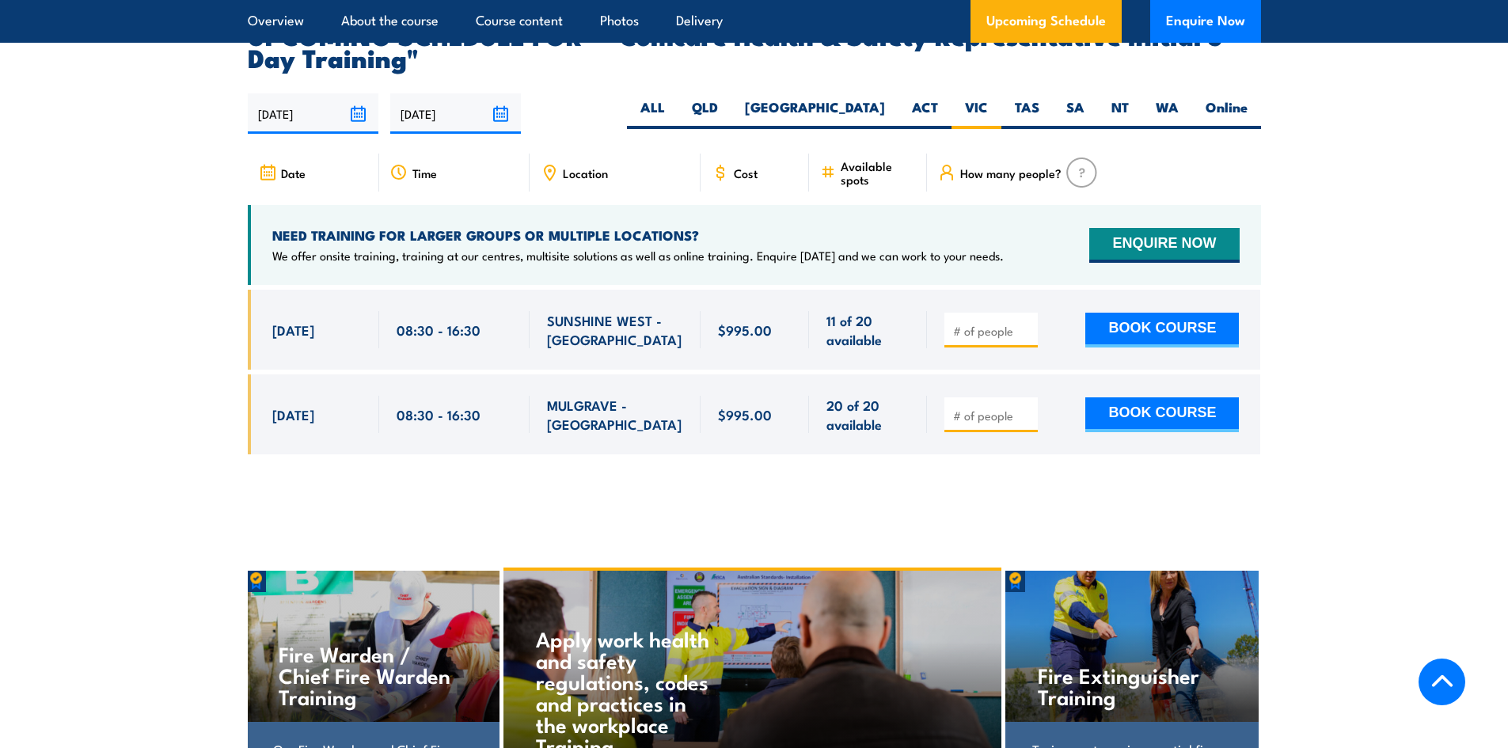
click at [1413, 276] on section "UPCOMING SCHEDULE FOR - "Comcare Health & Safety Representative Initial 5 Day T…" at bounding box center [754, 251] width 1508 height 455
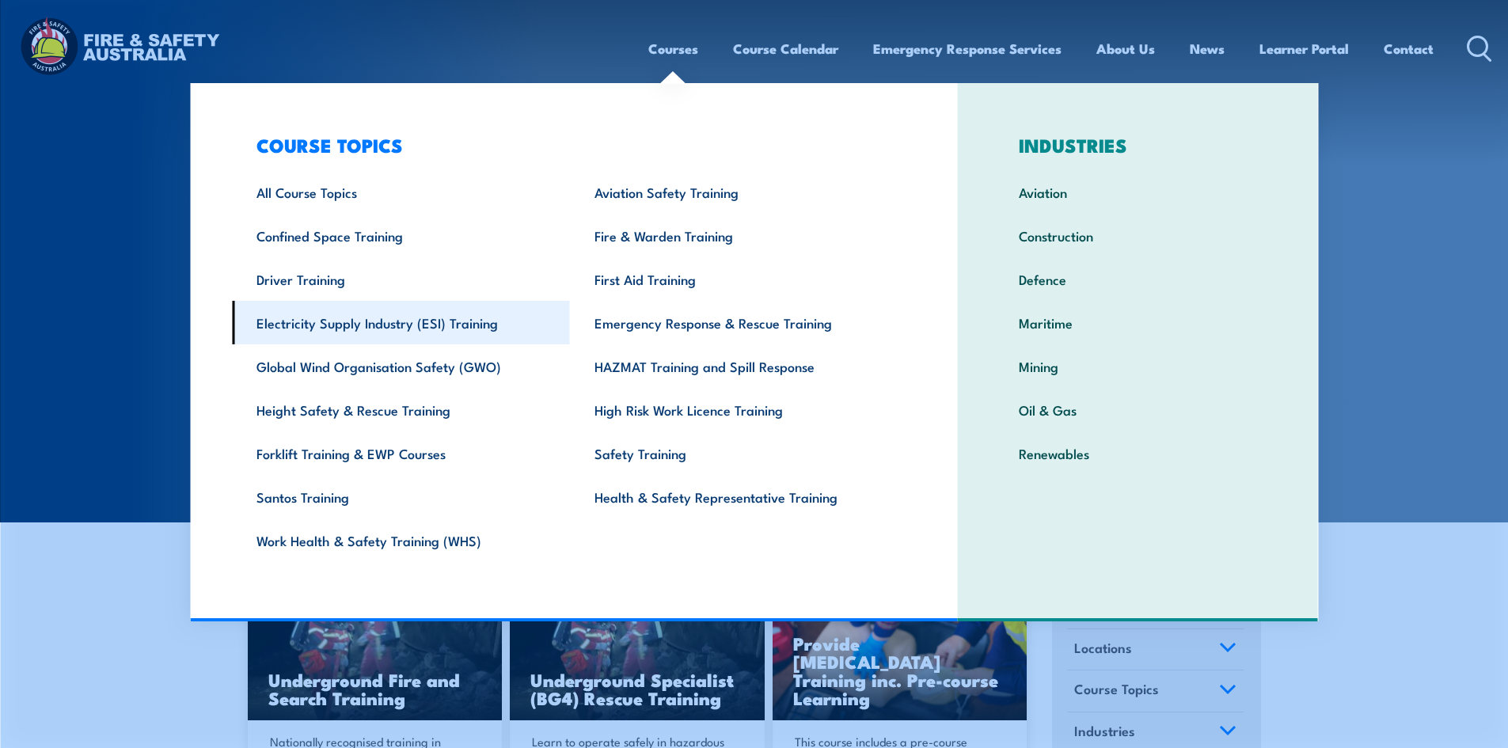
click at [361, 329] on link "Electricity Supply Industry (ESI) Training" at bounding box center [401, 323] width 338 height 44
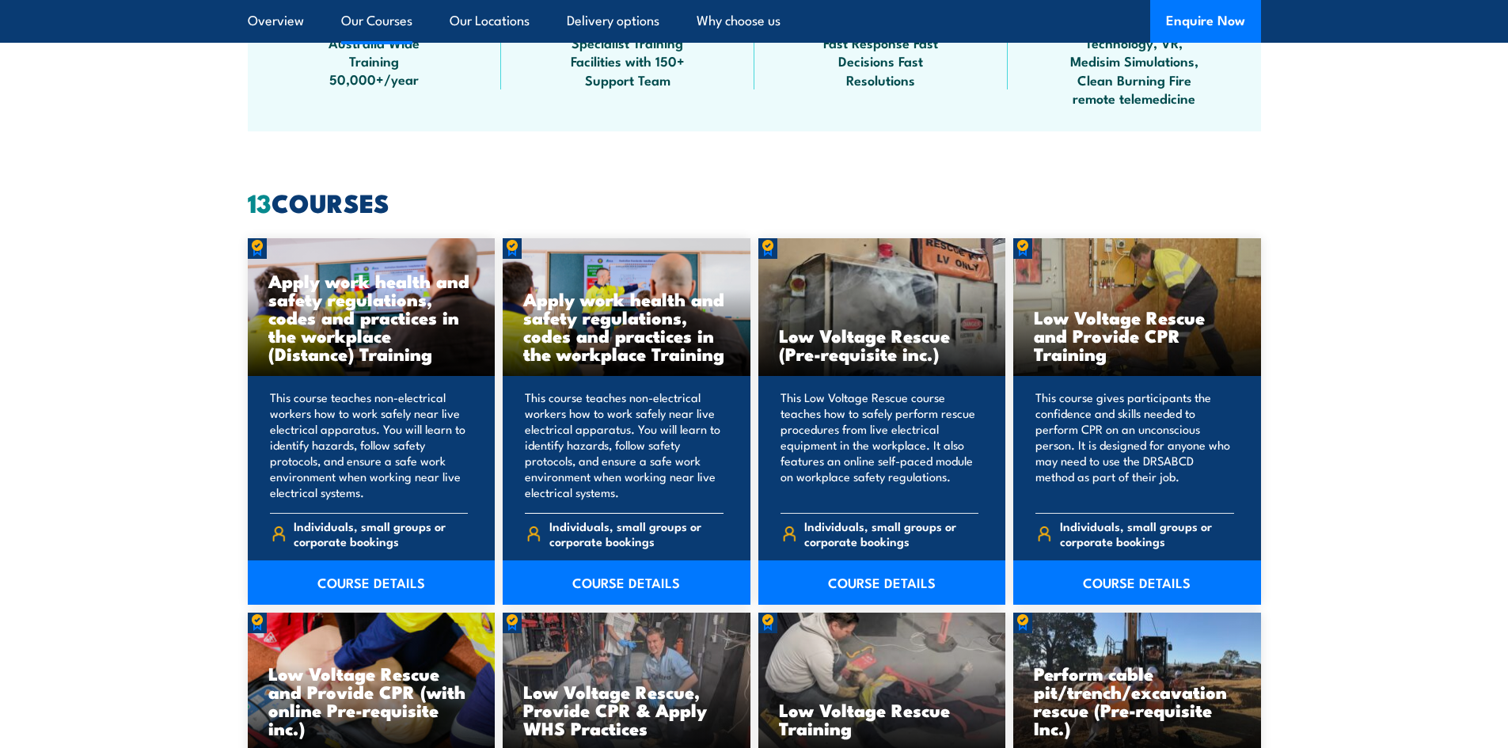
scroll to position [1505, 0]
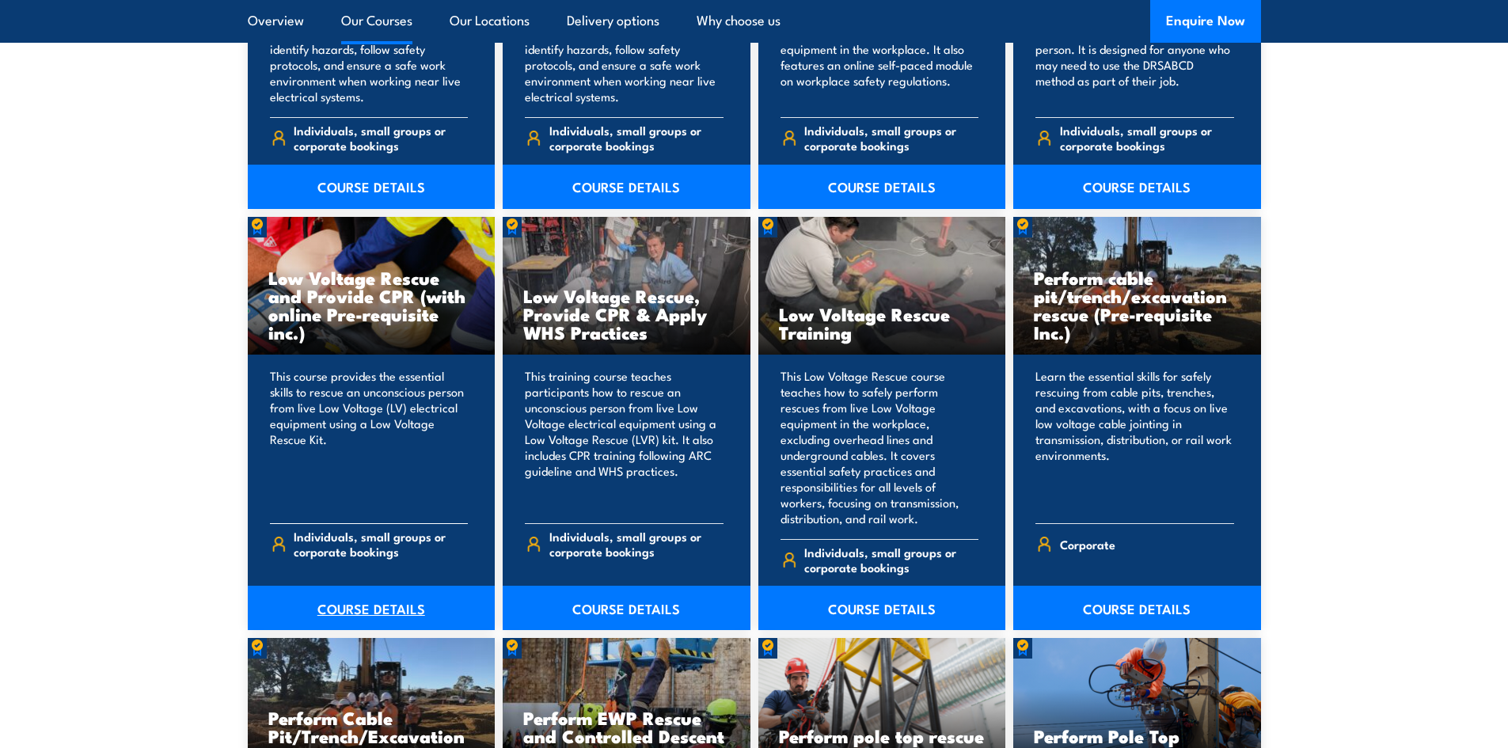
click at [345, 593] on link "COURSE DETAILS" at bounding box center [372, 608] width 248 height 44
